Goal: Use online tool/utility

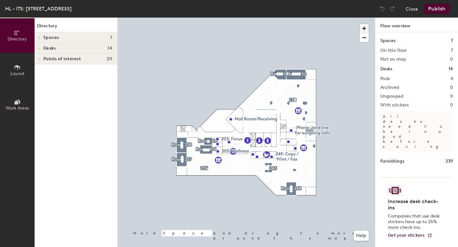
click at [364, 26] on span "button" at bounding box center [364, 28] width 9 height 9
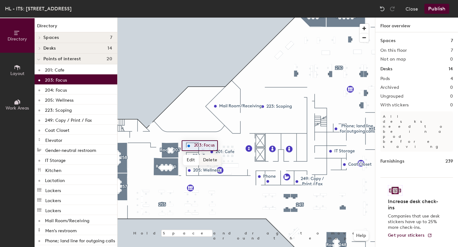
click at [209, 159] on span "Delete" at bounding box center [210, 160] width 22 height 11
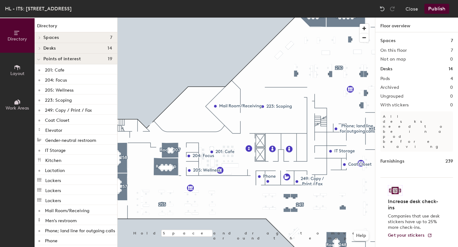
click at [22, 66] on button "Layout" at bounding box center [17, 70] width 35 height 35
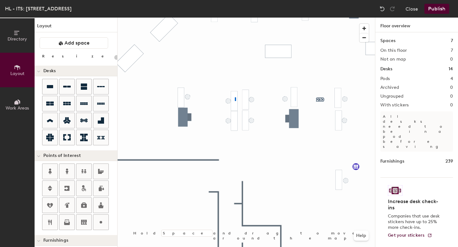
click at [235, 18] on div at bounding box center [246, 18] width 257 height 0
click at [271, 18] on div at bounding box center [246, 18] width 257 height 0
click at [265, 18] on div at bounding box center [246, 18] width 257 height 0
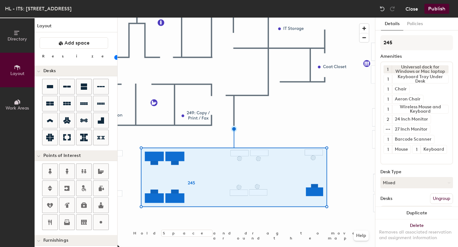
click at [409, 9] on button "Close" at bounding box center [411, 9] width 13 height 10
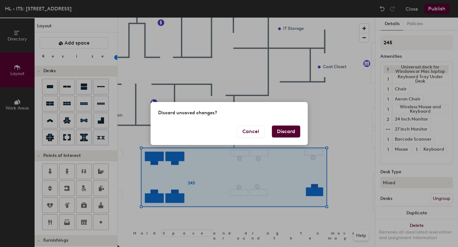
click at [286, 131] on button "Discard" at bounding box center [286, 132] width 28 height 12
type input "20"
